Goal: Information Seeking & Learning: Learn about a topic

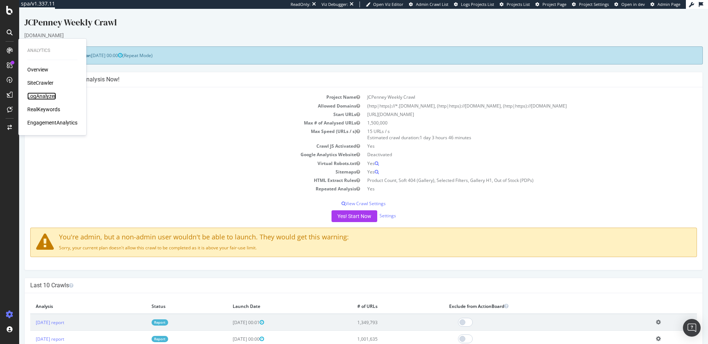
click at [48, 97] on div "LogAnalyzer" at bounding box center [41, 96] width 29 height 7
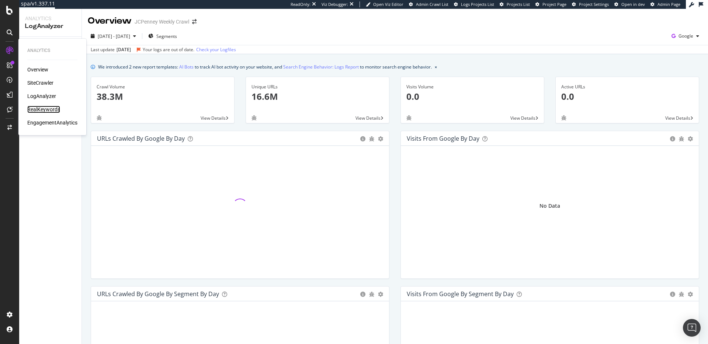
click at [53, 110] on div "RealKeywords" at bounding box center [43, 109] width 33 height 7
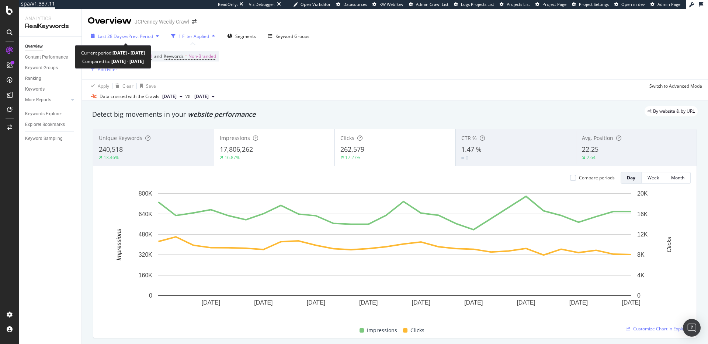
click at [162, 37] on div "button" at bounding box center [157, 36] width 9 height 4
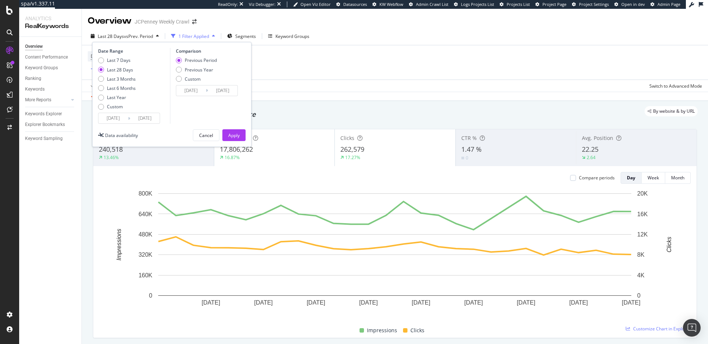
click at [495, 54] on div "Device = All and Country = All and Keywords = Non-Branded Add Filter" at bounding box center [395, 62] width 614 height 34
